Goal: Task Accomplishment & Management: Manage account settings

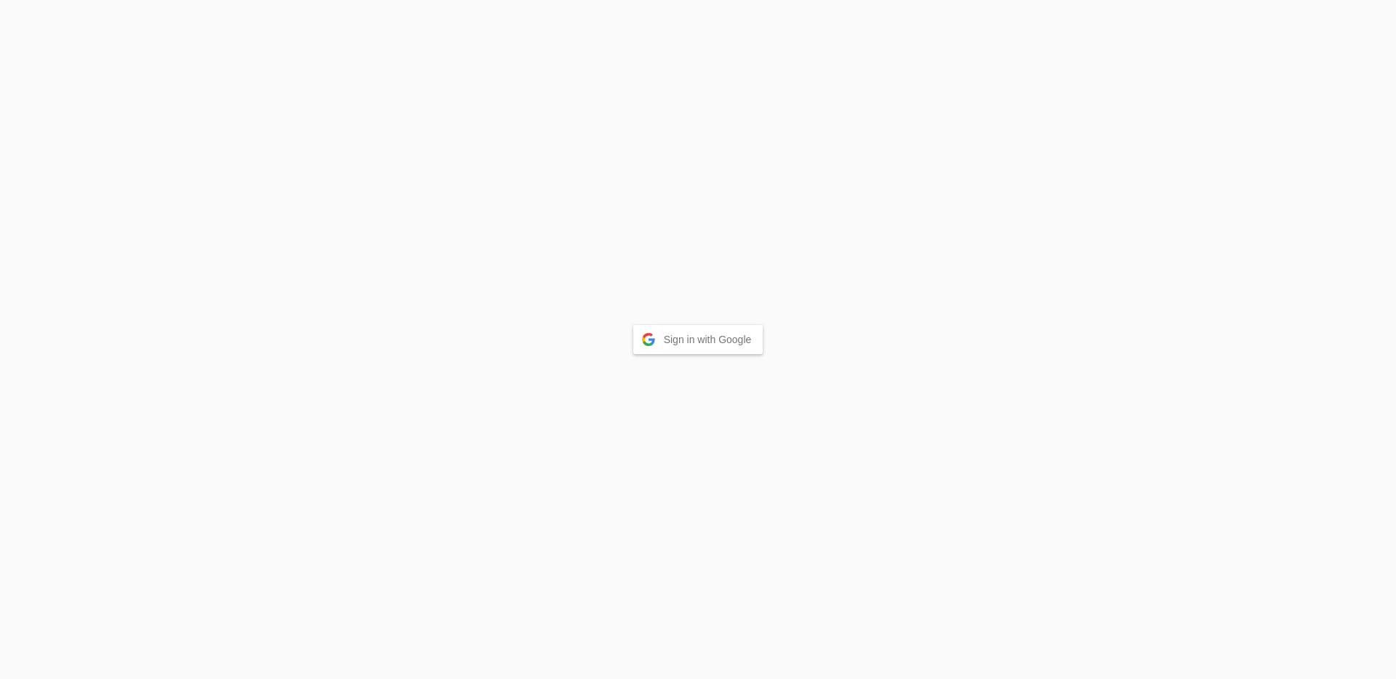
click at [723, 346] on button "Sign in with Google" at bounding box center [698, 339] width 130 height 29
